Goal: Information Seeking & Learning: Learn about a topic

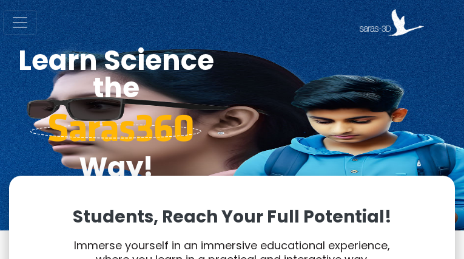
type input "8458290068"
type input "[EMAIL_ADDRESS][DOMAIN_NAME]"
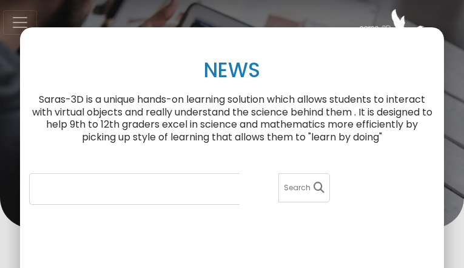
type input "2633211165"
type input "[EMAIL_ADDRESS][DOMAIN_NAME]"
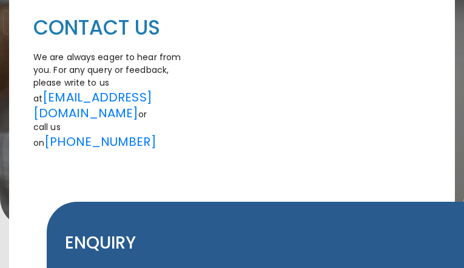
type input "8594789502"
type input "[EMAIL_ADDRESS][DOMAIN_NAME]"
type input "sTxSetRelASqG"
type input "[EMAIL_ADDRESS][DOMAIN_NAME]"
type input "4713715178"
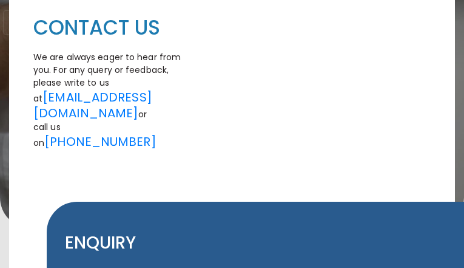
type input "ScvQwXkFasxKmC"
type input "gpgQYqzOufGjI"
type input "pVNssADRQIWZTFC"
type input "RKJAtGXphMuDw"
select select "10"
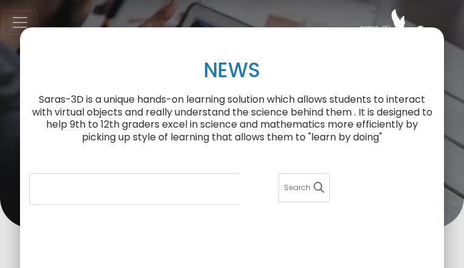
type input "9699568102"
type input "[EMAIL_ADDRESS][DOMAIN_NAME]"
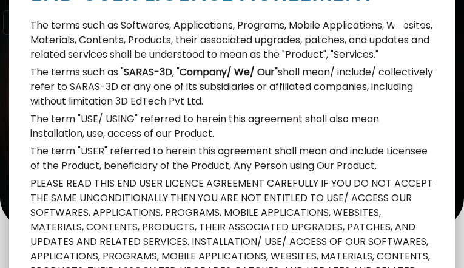
type input "5137308502"
type input "[EMAIL_ADDRESS][DOMAIN_NAME]"
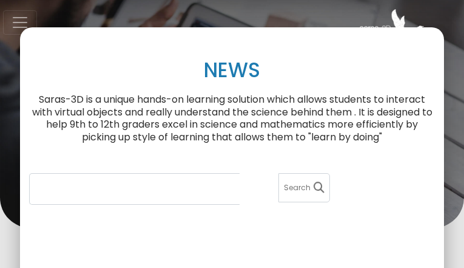
type input "6782030719"
type input "[EMAIL_ADDRESS][DOMAIN_NAME]"
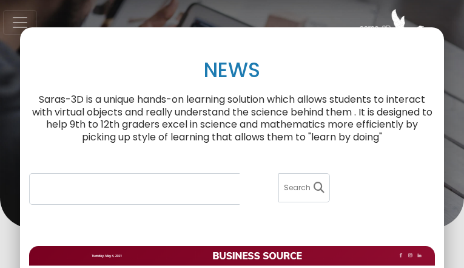
type input "9910468758"
type input "[EMAIL_ADDRESS][DOMAIN_NAME]"
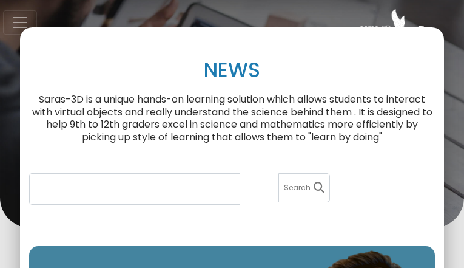
type input "5172889104"
type input "[EMAIL_ADDRESS][DOMAIN_NAME]"
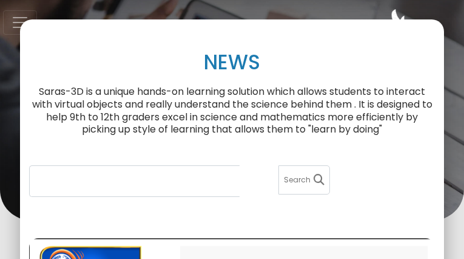
type input "5205217490"
type input "[EMAIL_ADDRESS][DOMAIN_NAME]"
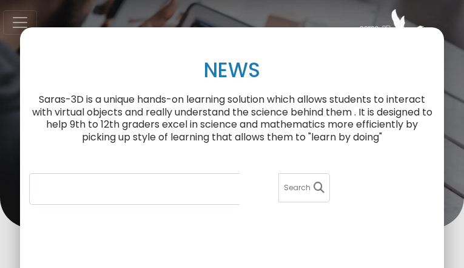
type input "9784726728"
type input "[EMAIL_ADDRESS][DOMAIN_NAME]"
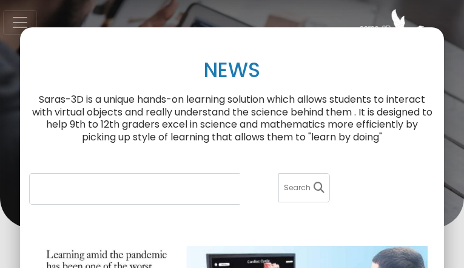
type input "4952957089"
type input "[EMAIL_ADDRESS][DOMAIN_NAME]"
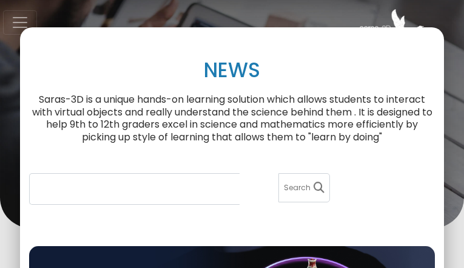
type input "7270918846"
type input "[EMAIL_ADDRESS][DOMAIN_NAME]"
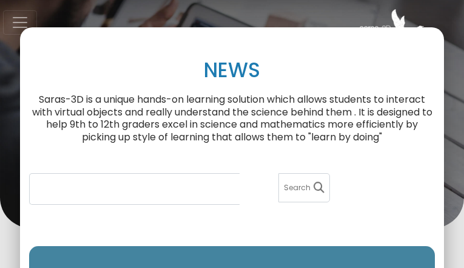
type input "5998667595"
type input "[EMAIL_ADDRESS][DOMAIN_NAME]"
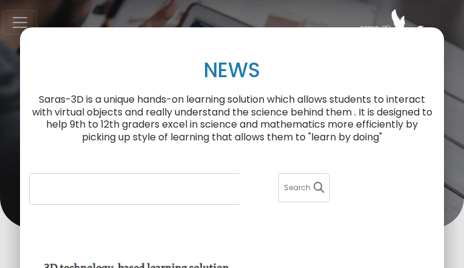
type input "5101418118"
type input "[EMAIL_ADDRESS][DOMAIN_NAME]"
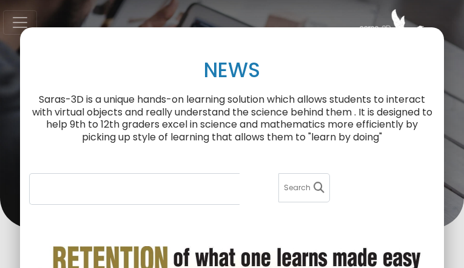
type input "9041649234"
type input "[EMAIL_ADDRESS][DOMAIN_NAME]"
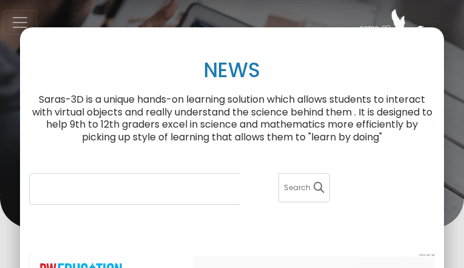
type input "8217984694"
type input "[EMAIL_ADDRESS][DOMAIN_NAME]"
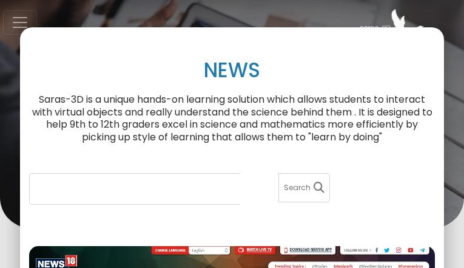
type input "2378097400"
type input "[EMAIL_ADDRESS][DOMAIN_NAME]"
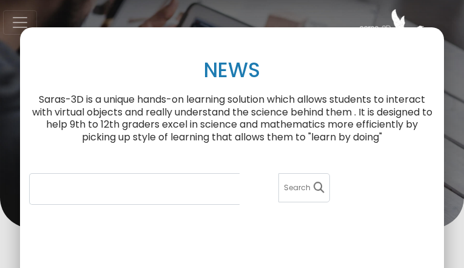
type input "4646636938"
type input "[EMAIL_ADDRESS][DOMAIN_NAME]"
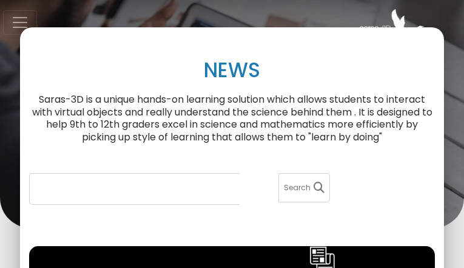
type input "3937543771"
type input "[EMAIL_ADDRESS][DOMAIN_NAME]"
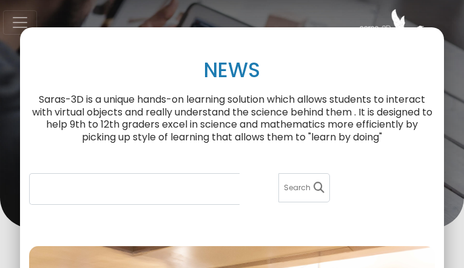
type input "8344753509"
type input "[EMAIL_ADDRESS][DOMAIN_NAME]"
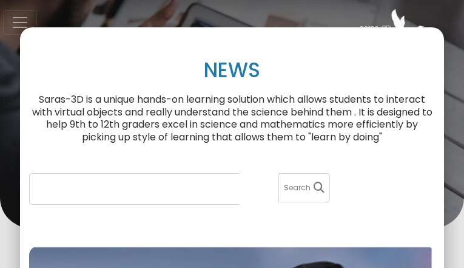
type input "6119231720"
type input "[EMAIL_ADDRESS][DOMAIN_NAME]"
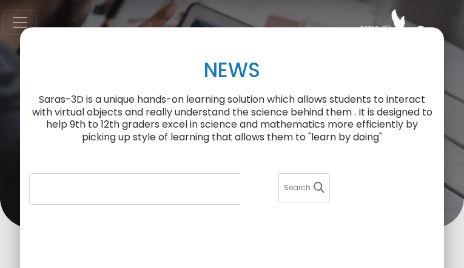
type input "8689920670"
type input "[EMAIL_ADDRESS][DOMAIN_NAME]"
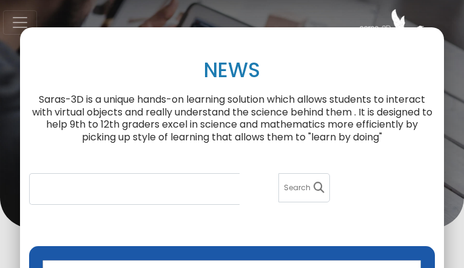
type input "9300296679"
type input "[EMAIL_ADDRESS][DOMAIN_NAME]"
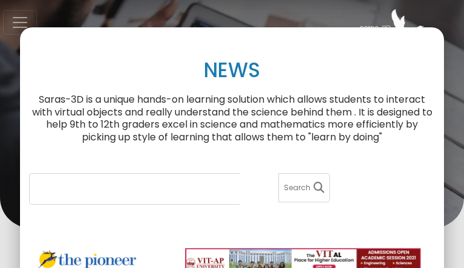
type input "9245605521"
type input "[EMAIL_ADDRESS][DOMAIN_NAME]"
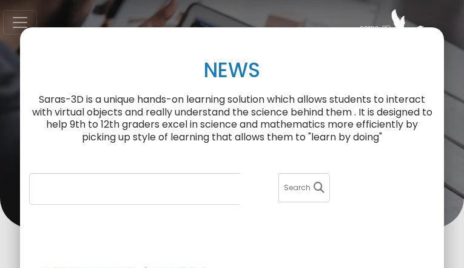
type input "2408458506"
type input "[EMAIL_ADDRESS][DOMAIN_NAME]"
